Goal: Obtain resource: Obtain resource

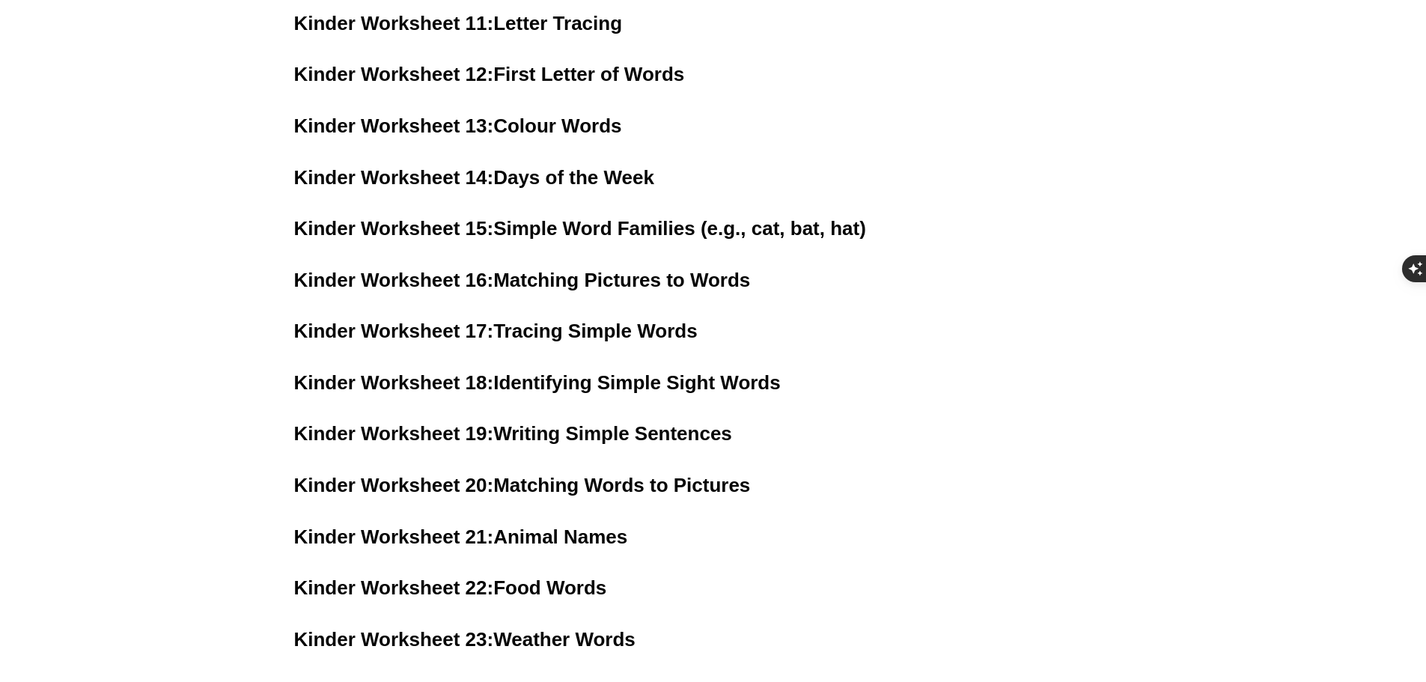
scroll to position [1195, 0]
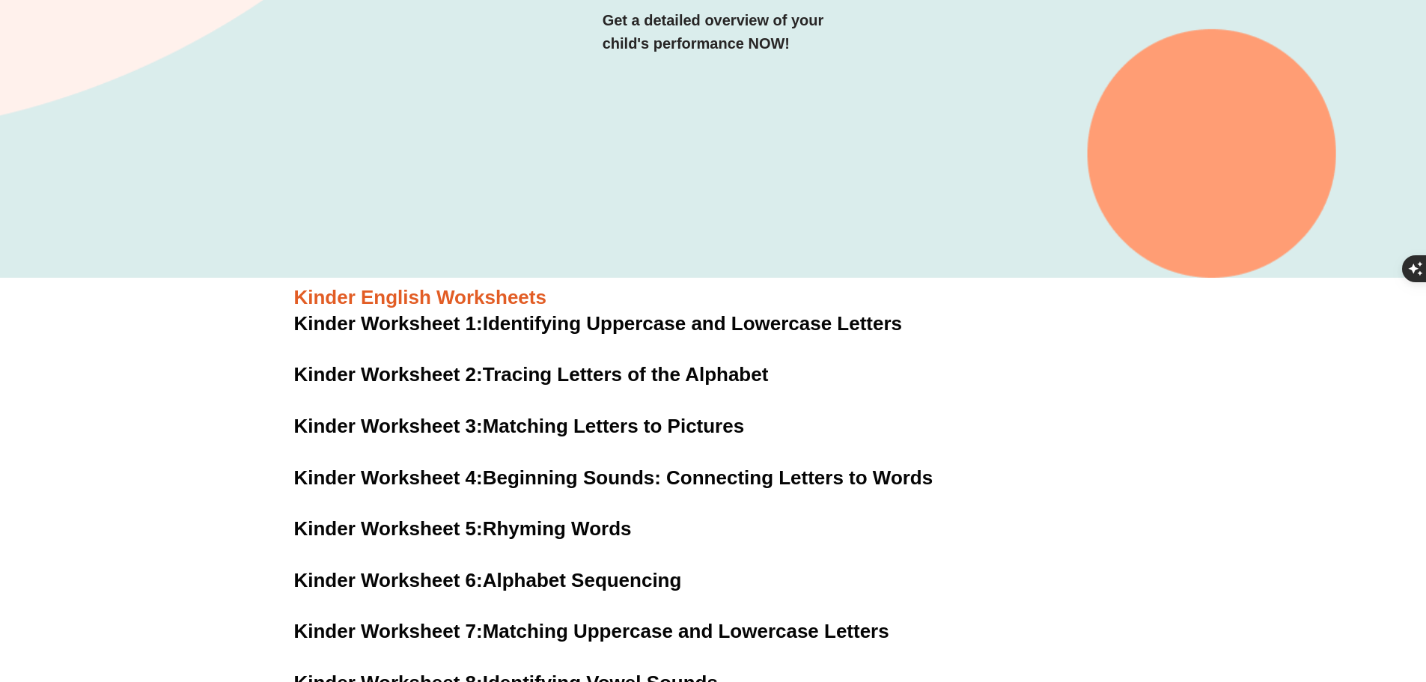
scroll to position [446, 0]
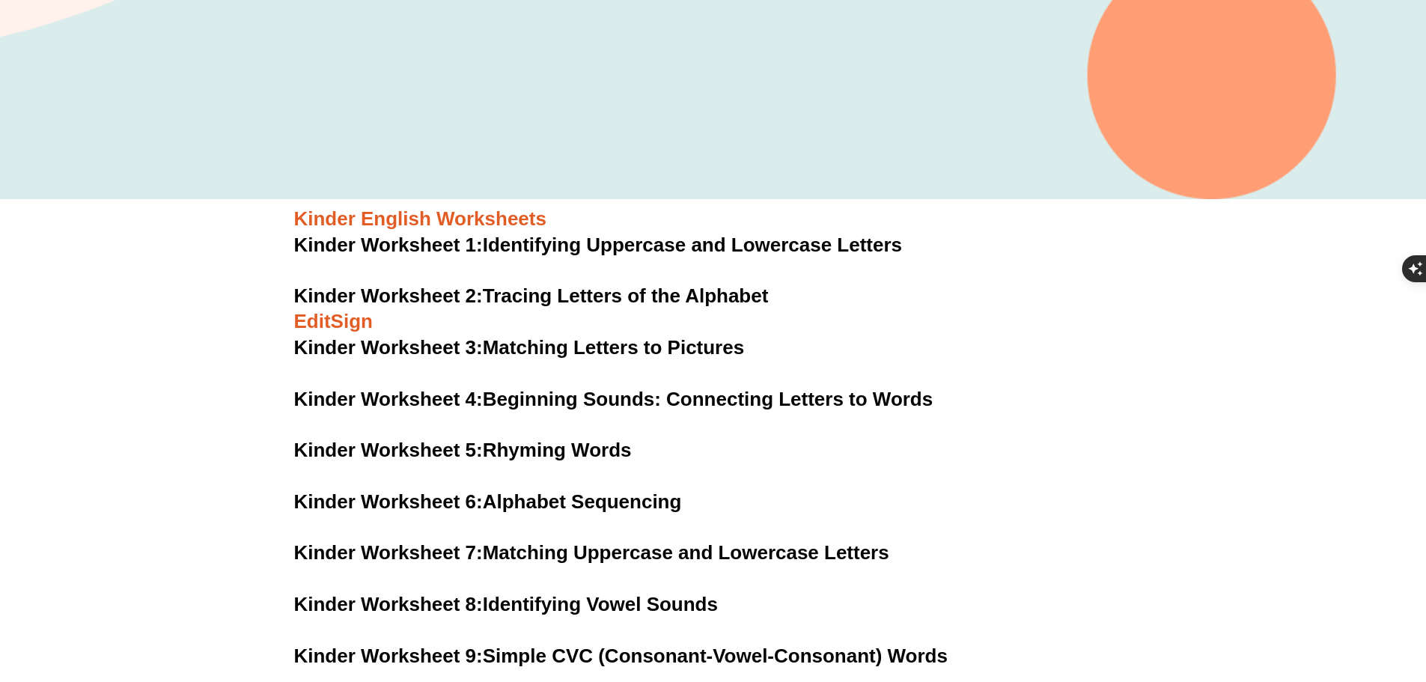
click at [592, 284] on link "Kinder Worksheet 2: Tracing Letters of the Alphabet" at bounding box center [531, 295] width 475 height 22
click at [594, 336] on link "Kinder Worksheet 3: Matching Letters to Pictures" at bounding box center [519, 347] width 451 height 22
click at [570, 388] on link "Kinder Worksheet 4: Beginning Sounds: Connecting Letters to Words" at bounding box center [613, 399] width 639 height 22
click at [556, 439] on link "Kinder Worksheet 5: Rhyming Words" at bounding box center [463, 450] width 338 height 22
click at [571, 490] on link "Kinder Worksheet 6: Alphabet Sequencing" at bounding box center [488, 501] width 388 height 22
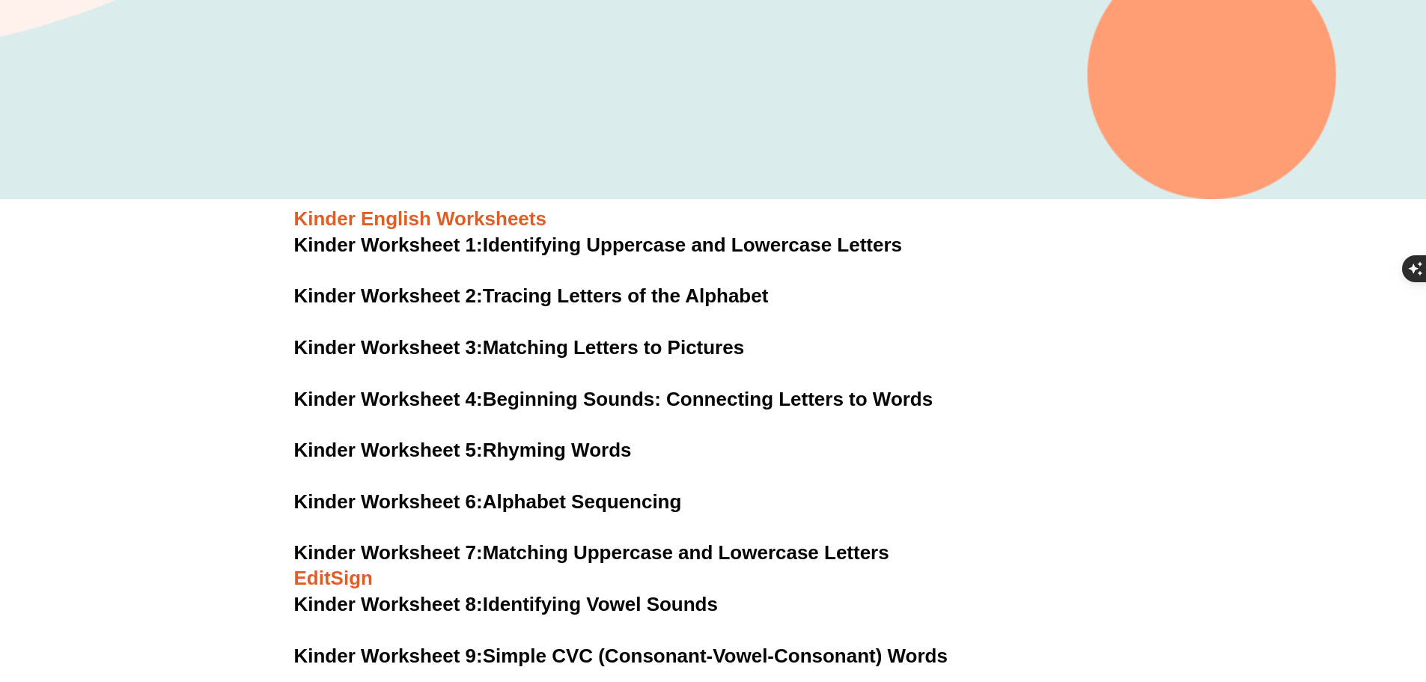
click at [619, 541] on link "Kinder Worksheet 7: Matching Uppercase and Lowercase Letters" at bounding box center [591, 552] width 595 height 22
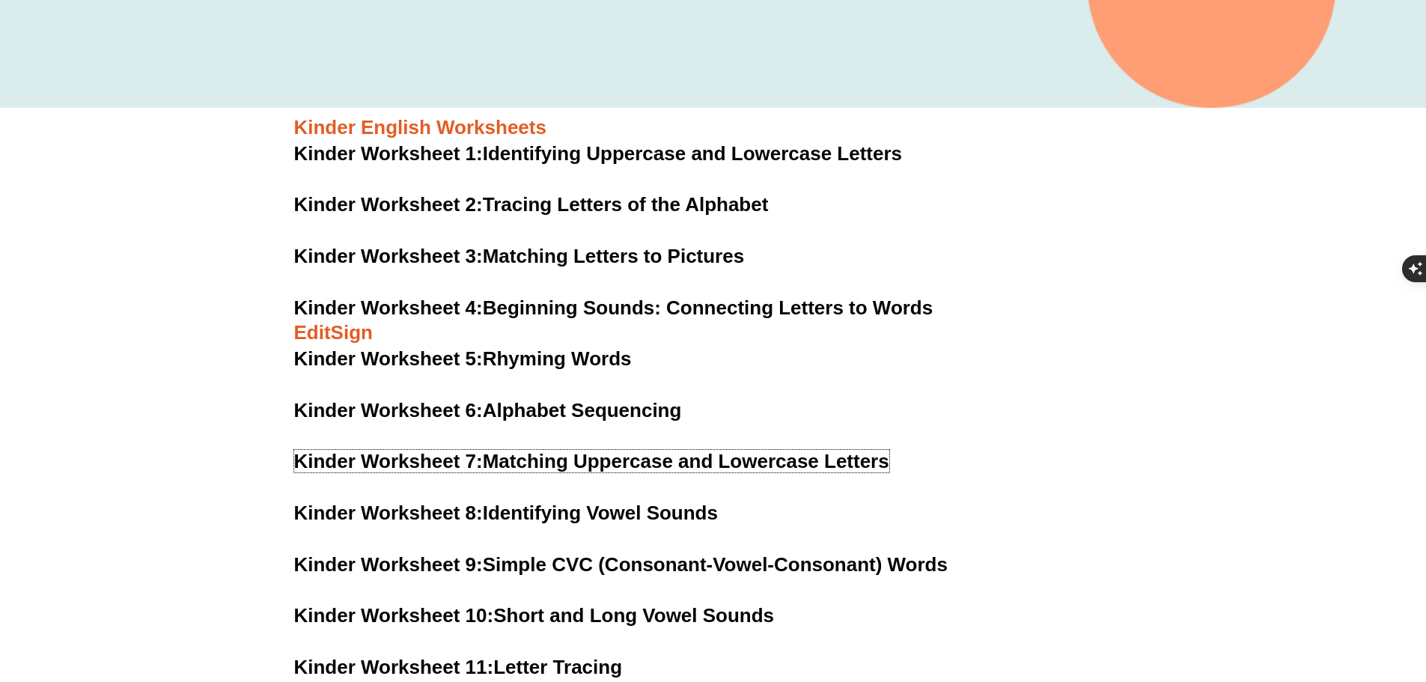
scroll to position [596, 0]
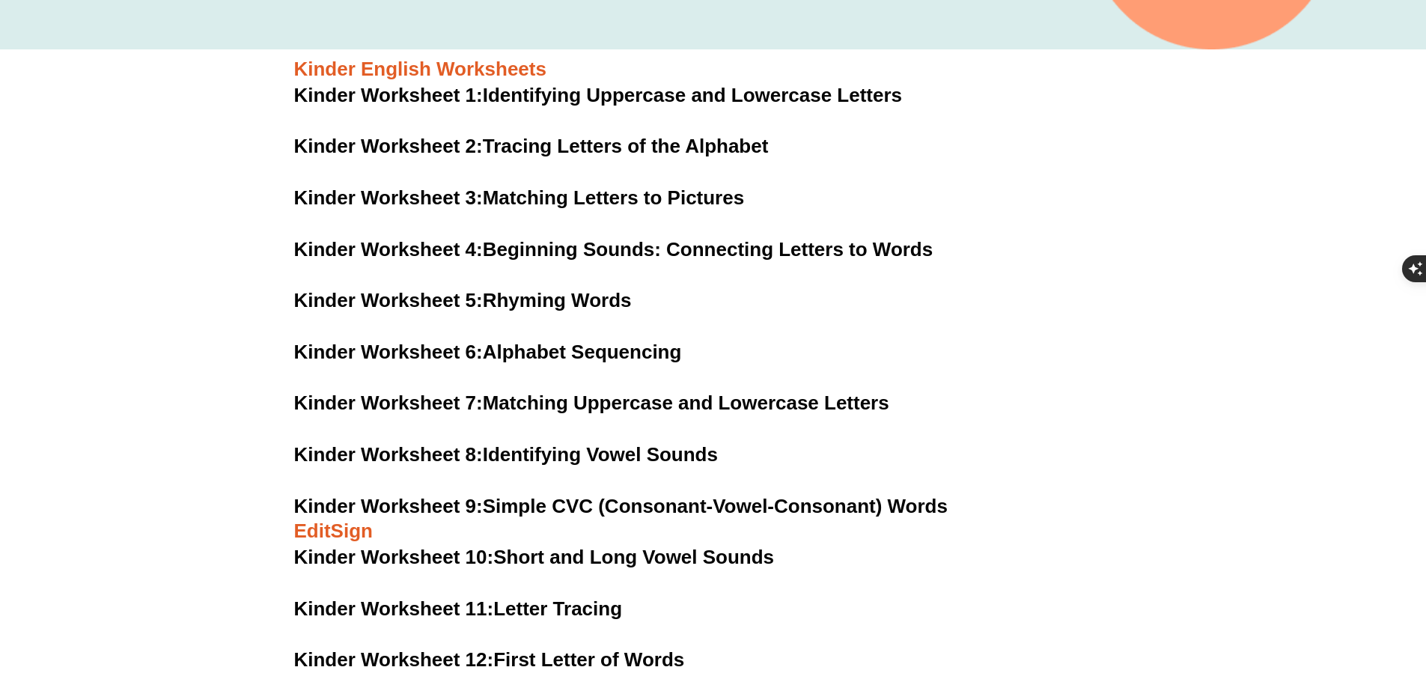
click at [624, 495] on link "Kinder Worksheet 9: Simple CVC (Consonant-Vowel-Consonant) Words" at bounding box center [621, 506] width 654 height 22
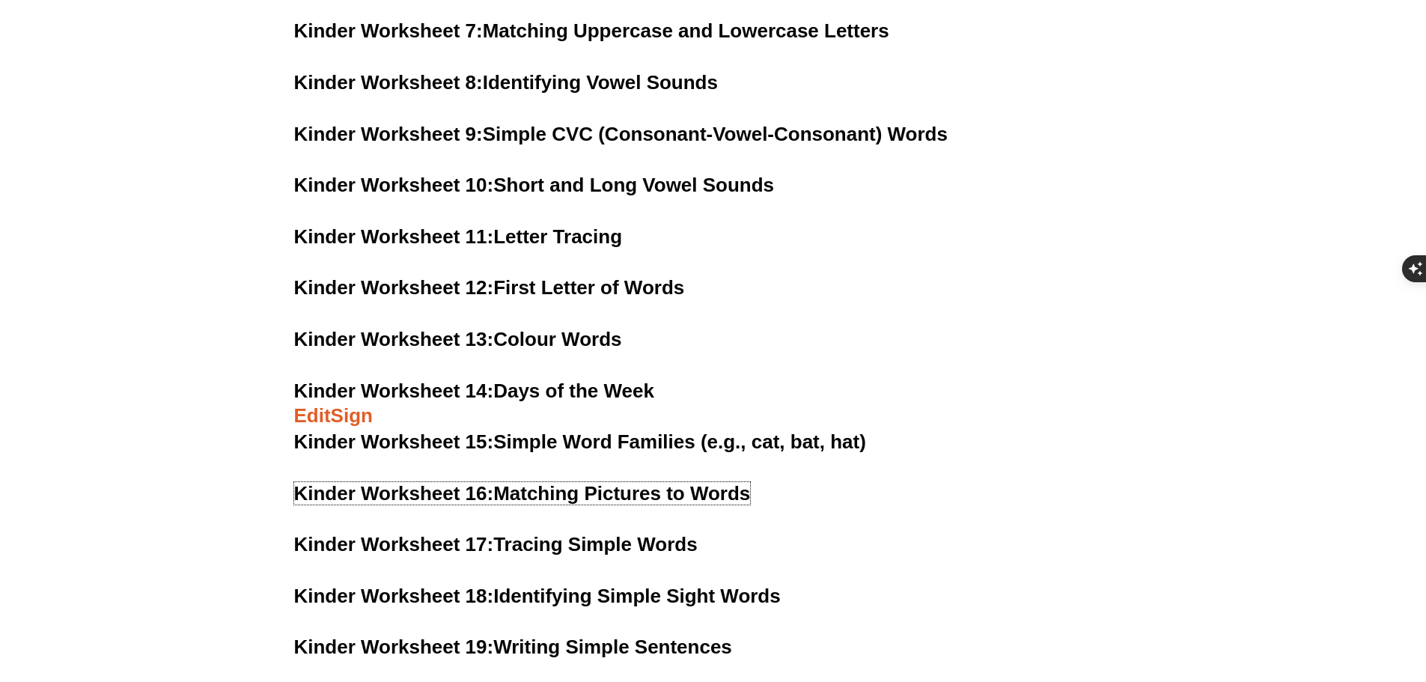
scroll to position [970, 0]
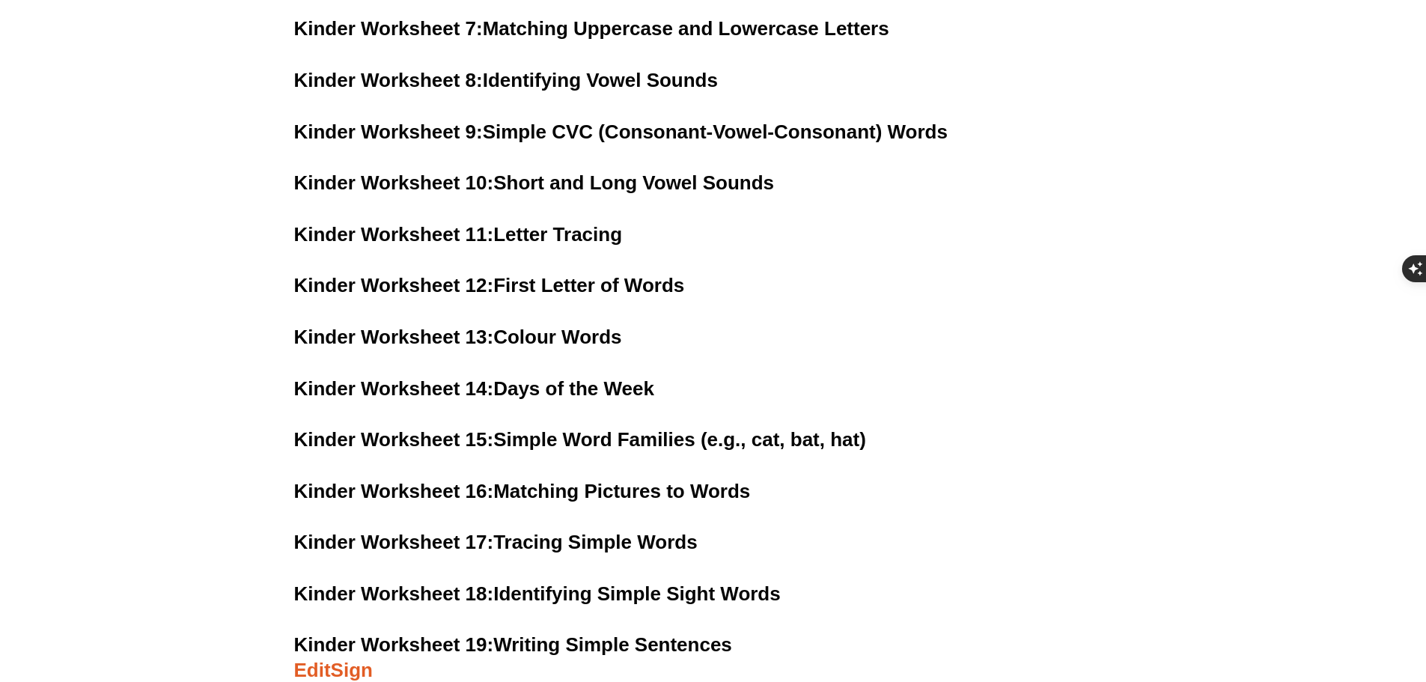
click at [606, 633] on link "Kinder Worksheet 19: Writing Simple Sentences" at bounding box center [513, 644] width 438 height 22
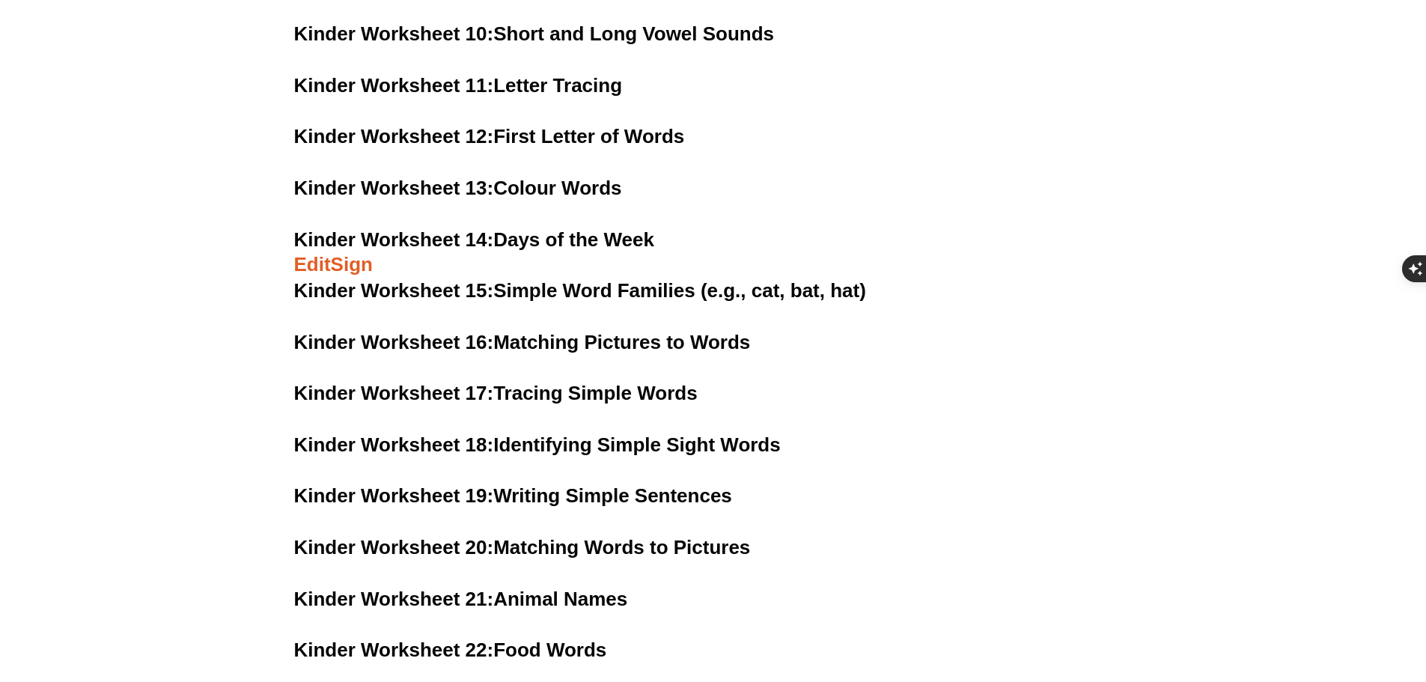
scroll to position [1120, 0]
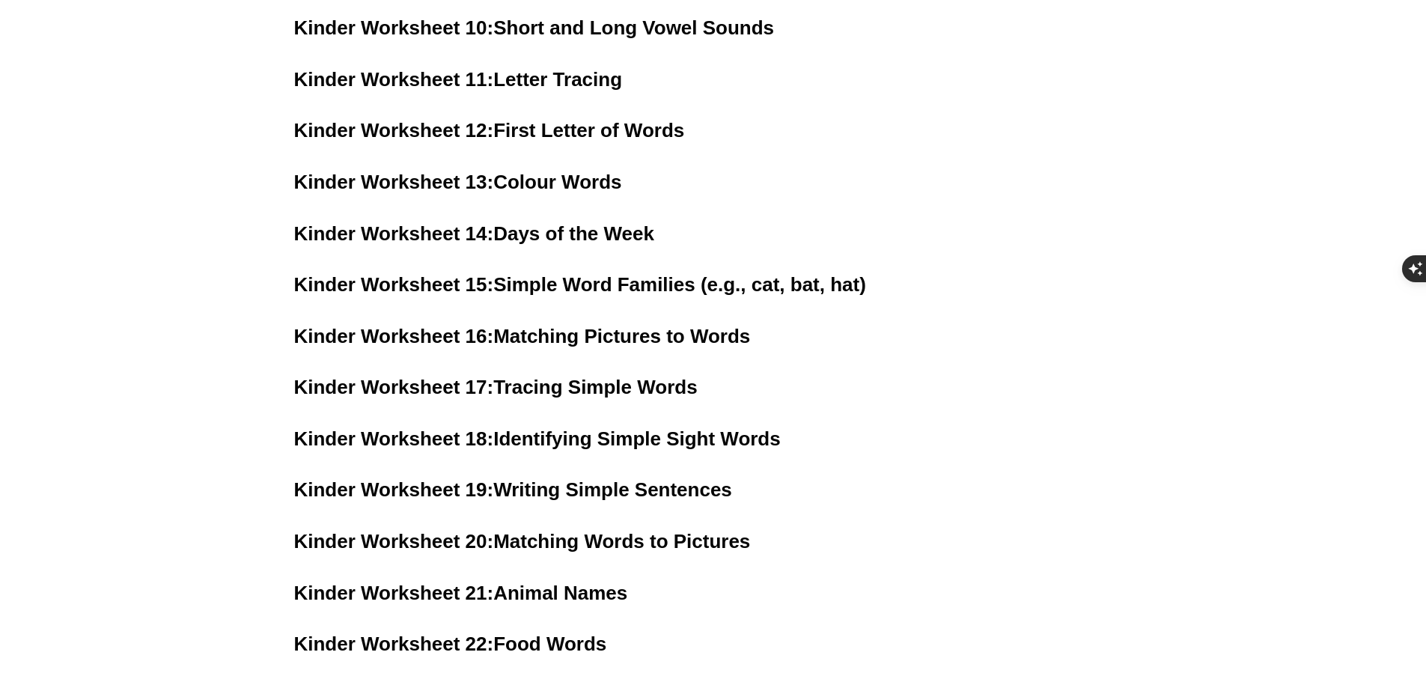
scroll to position [1198, 0]
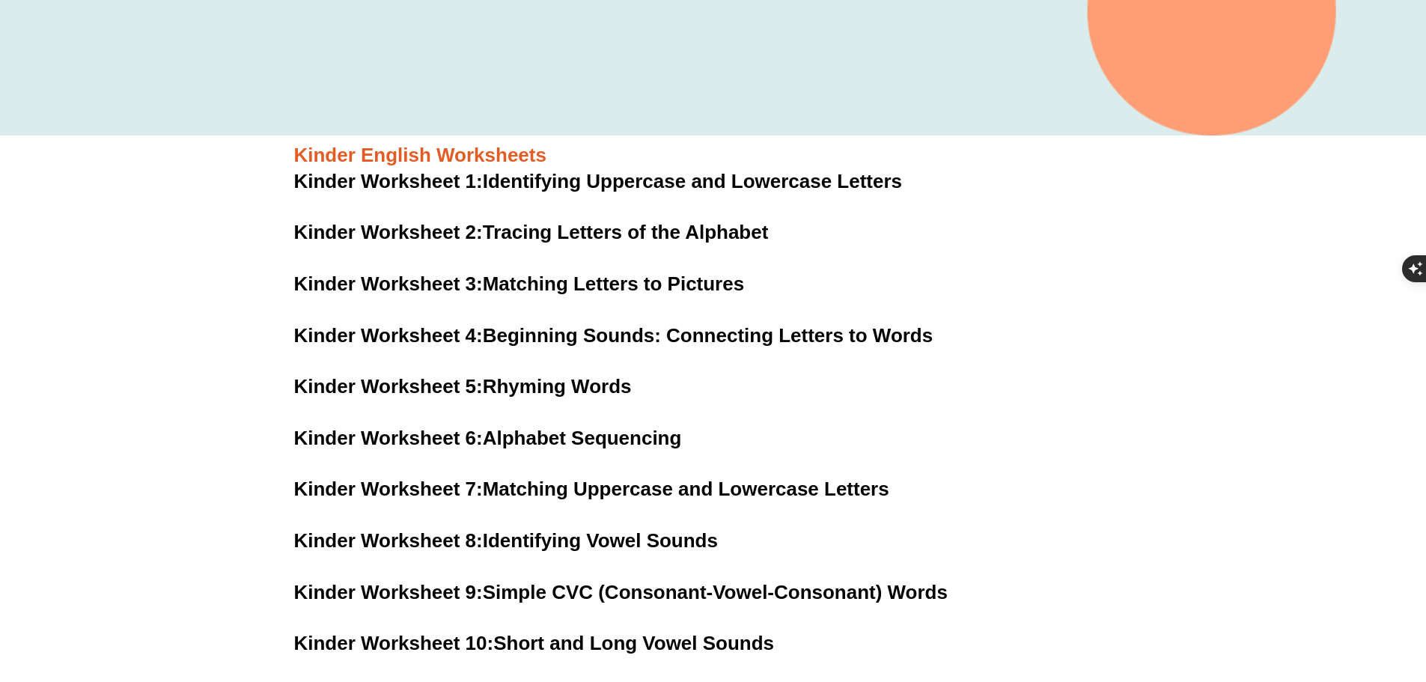
scroll to position [225, 0]
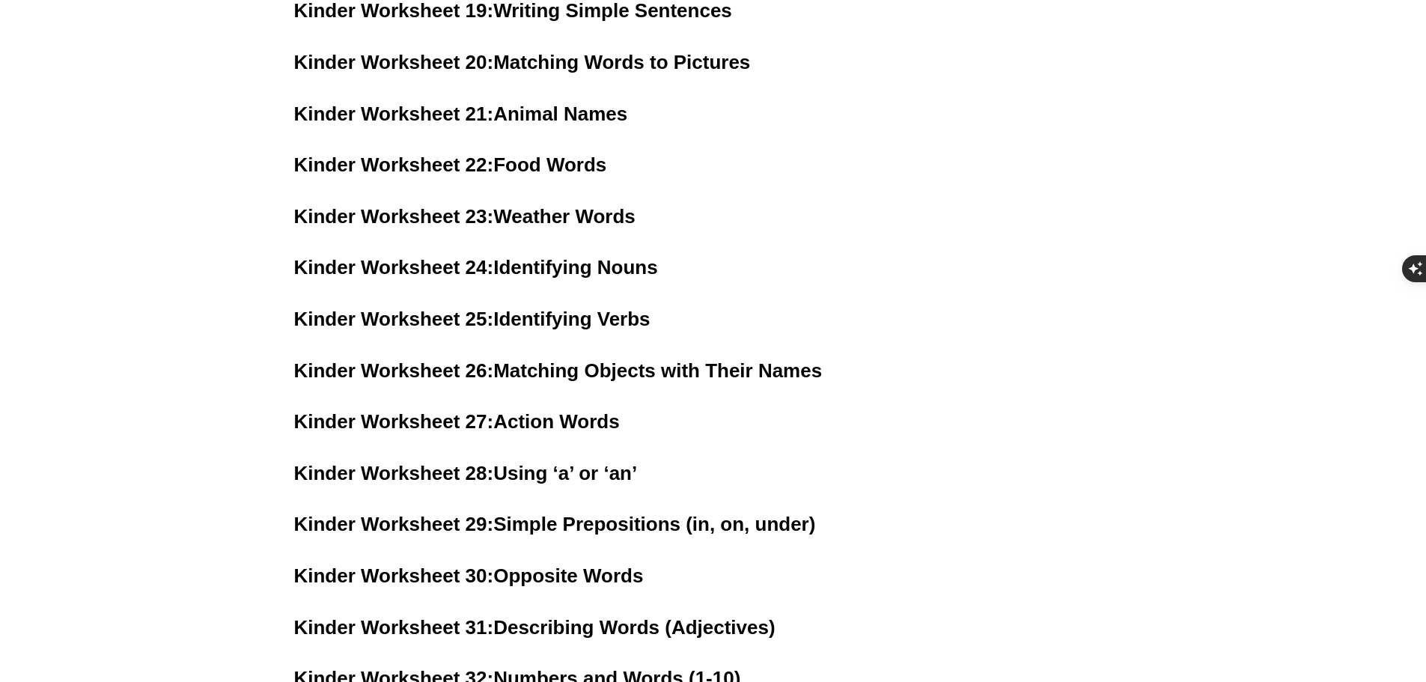
scroll to position [1718, 0]
